Goal: Transaction & Acquisition: Obtain resource

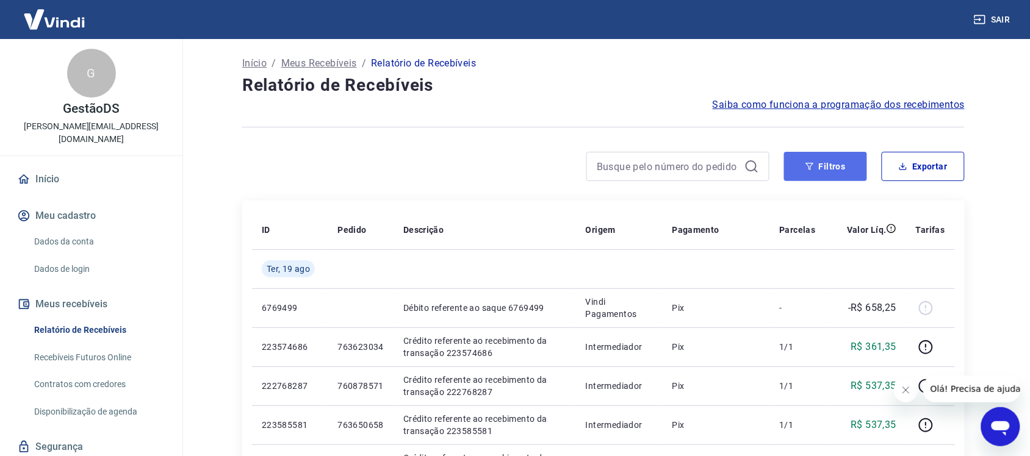
click at [836, 160] on button "Filtros" at bounding box center [825, 166] width 83 height 29
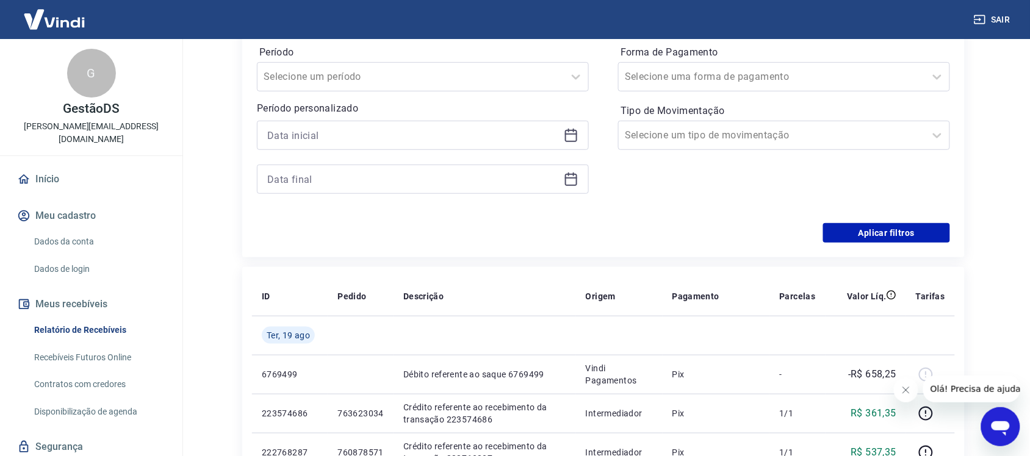
scroll to position [229, 0]
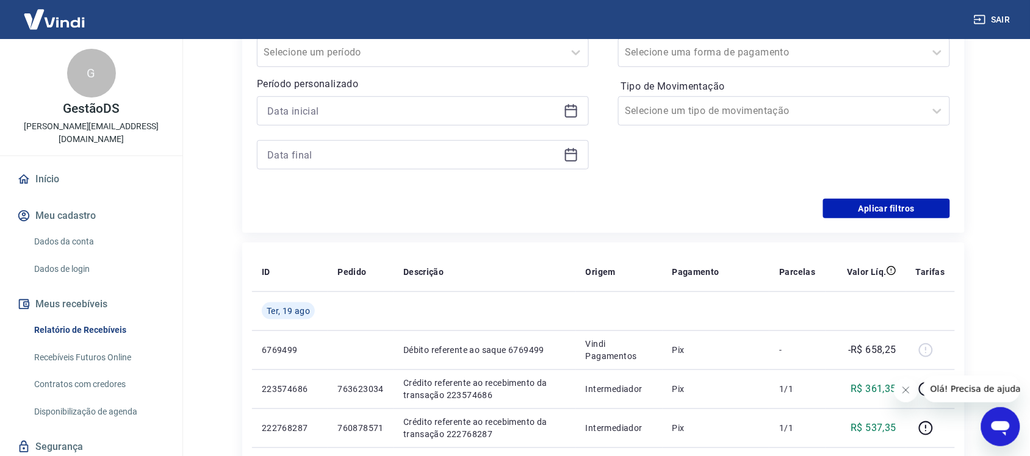
click at [314, 96] on div at bounding box center [423, 110] width 332 height 29
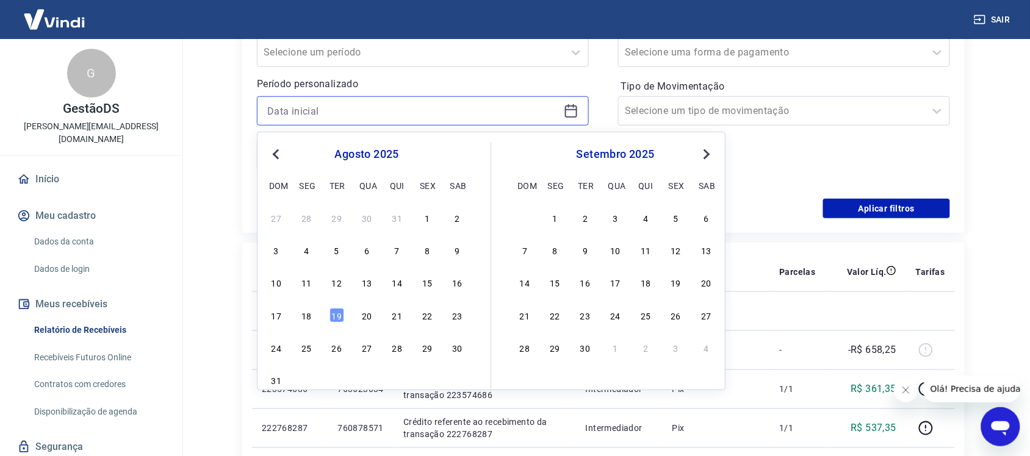
click at [314, 102] on input at bounding box center [413, 111] width 292 height 18
drag, startPoint x: 336, startPoint y: 312, endPoint x: 348, endPoint y: 166, distance: 147.0
click at [337, 312] on div "19" at bounding box center [336, 315] width 15 height 15
type input "[DATE]"
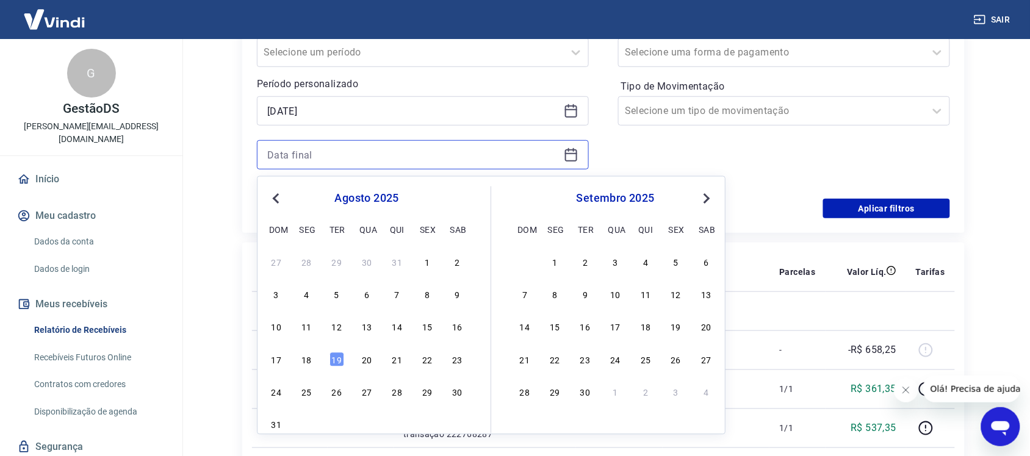
click at [348, 151] on input at bounding box center [413, 155] width 292 height 18
click at [334, 361] on div "19" at bounding box center [336, 360] width 15 height 15
type input "[DATE]"
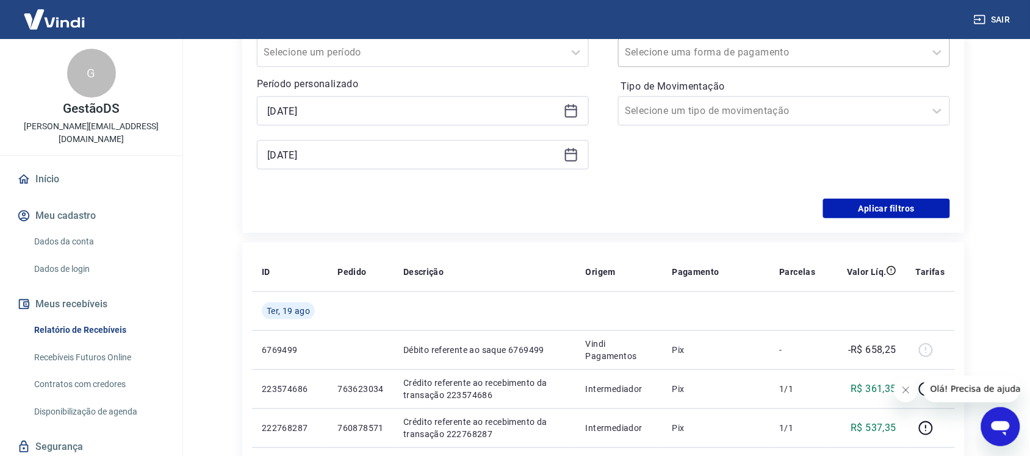
click at [682, 52] on input "Forma de Pagamento" at bounding box center [686, 52] width 123 height 15
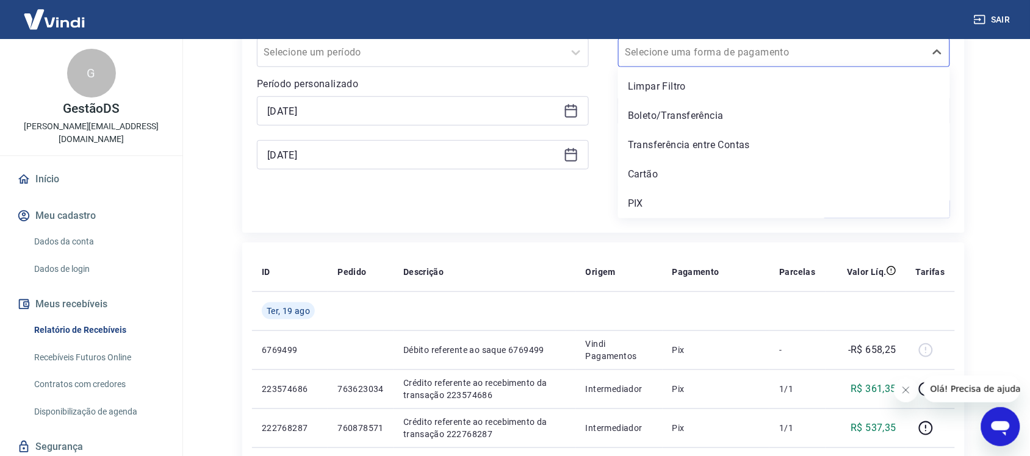
drag, startPoint x: 635, startPoint y: 202, endPoint x: 842, endPoint y: 212, distance: 207.1
click at [636, 202] on div "PIX" at bounding box center [784, 204] width 332 height 24
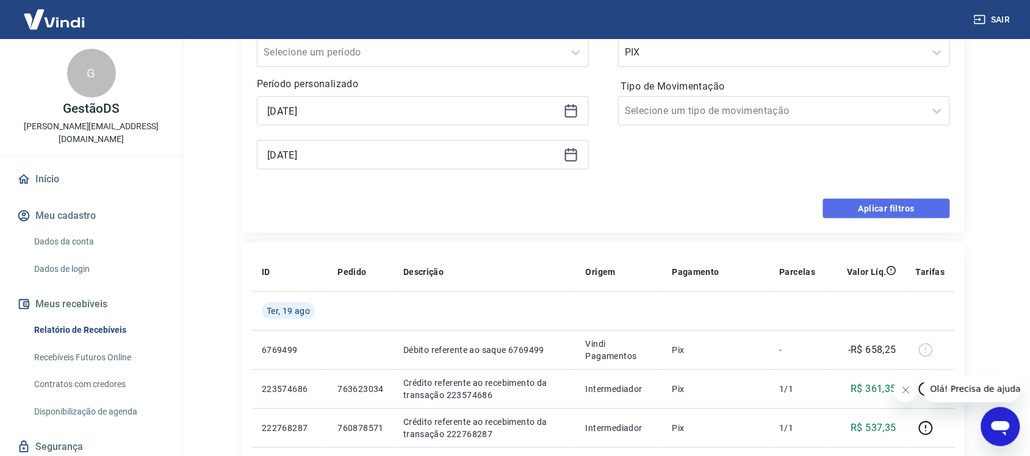
click at [868, 212] on button "Aplicar filtros" at bounding box center [886, 209] width 127 height 20
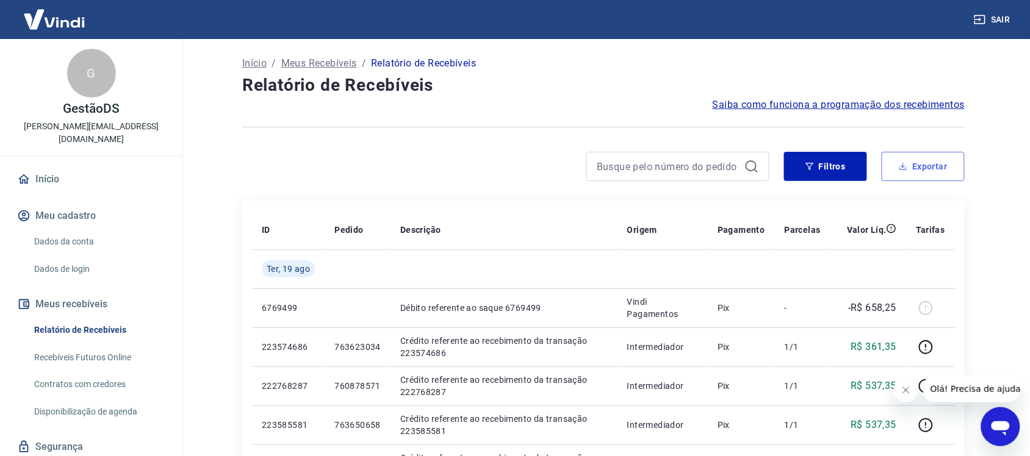
click at [926, 174] on button "Exportar" at bounding box center [923, 166] width 83 height 29
type input "[DATE]"
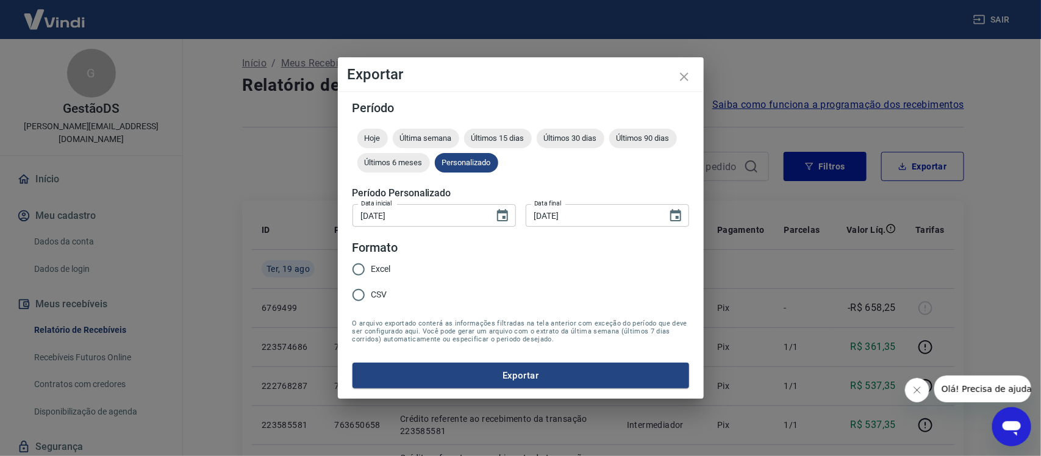
click at [376, 264] on span "Excel" at bounding box center [382, 269] width 20 height 13
click at [372, 264] on input "Excel" at bounding box center [359, 270] width 26 height 26
radio input "true"
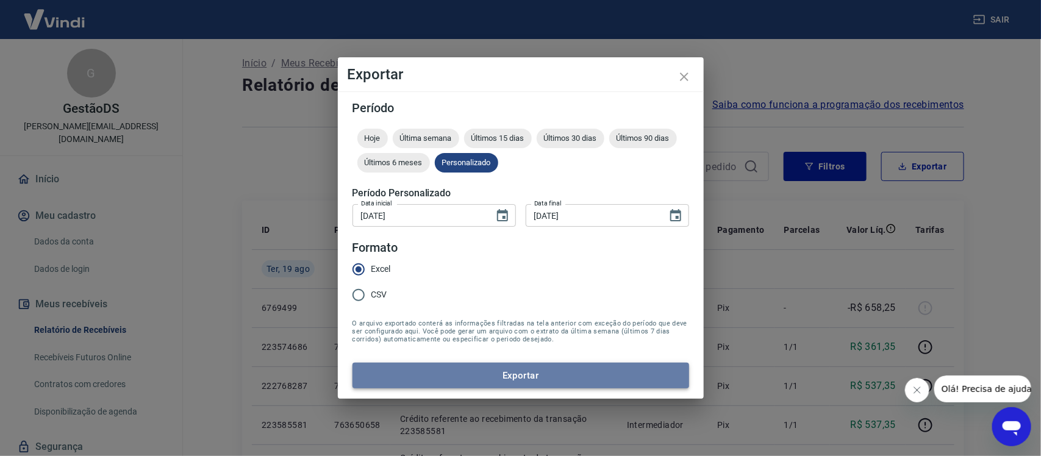
click at [464, 373] on button "Exportar" at bounding box center [521, 376] width 337 height 26
